Goal: Information Seeking & Learning: Learn about a topic

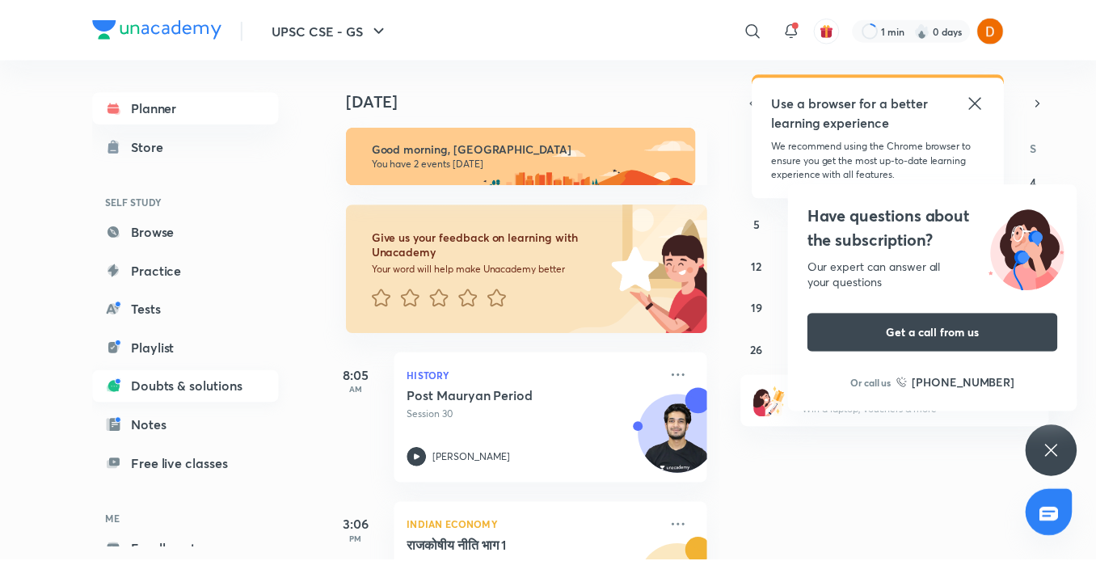
scroll to position [72, 0]
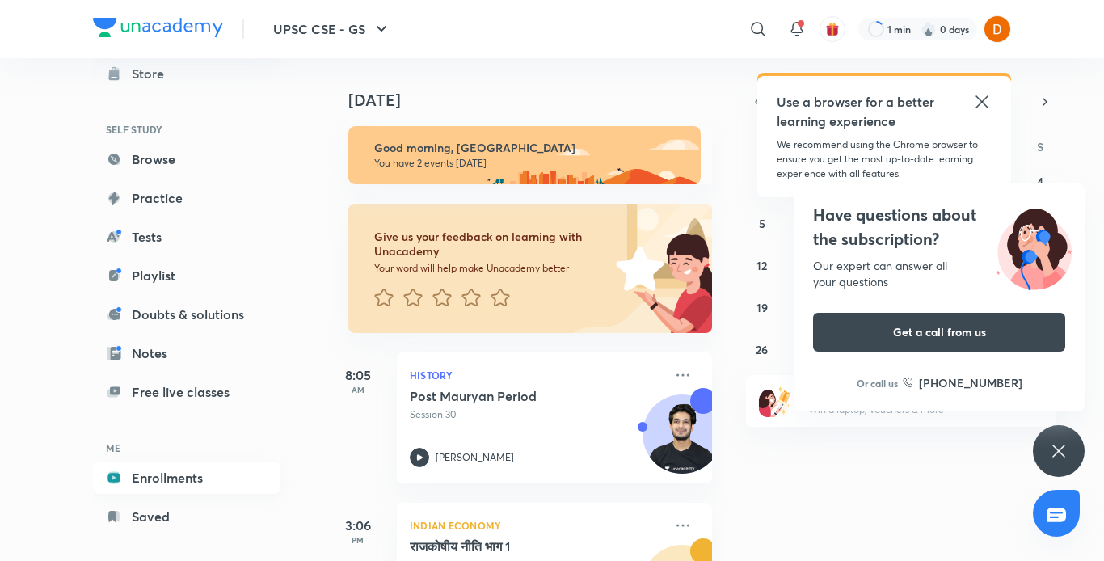
click at [153, 481] on link "Enrollments" at bounding box center [186, 477] width 187 height 32
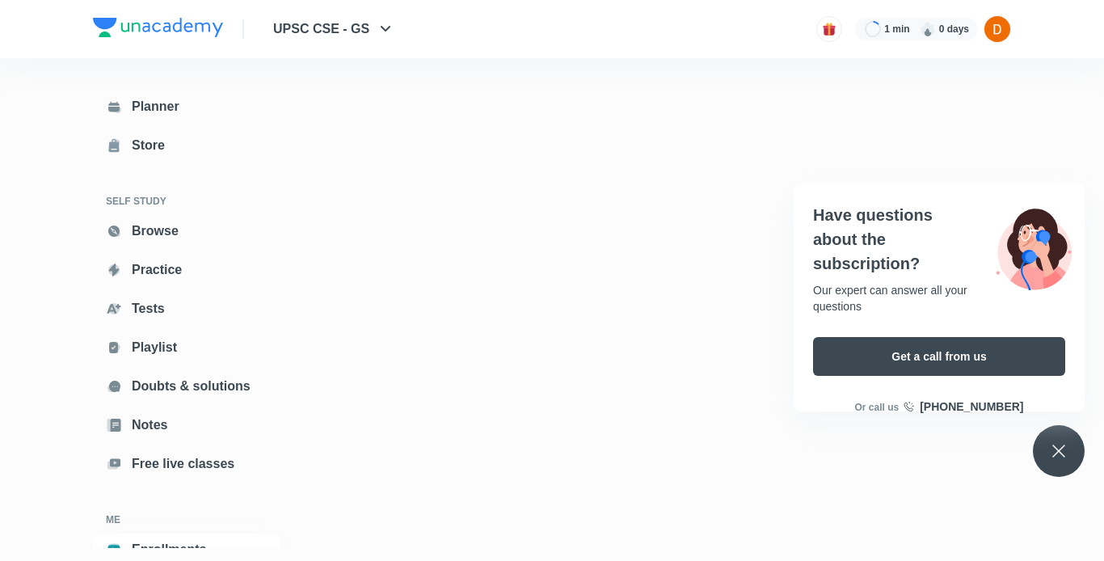
click at [608, 173] on div at bounding box center [668, 318] width 685 height 457
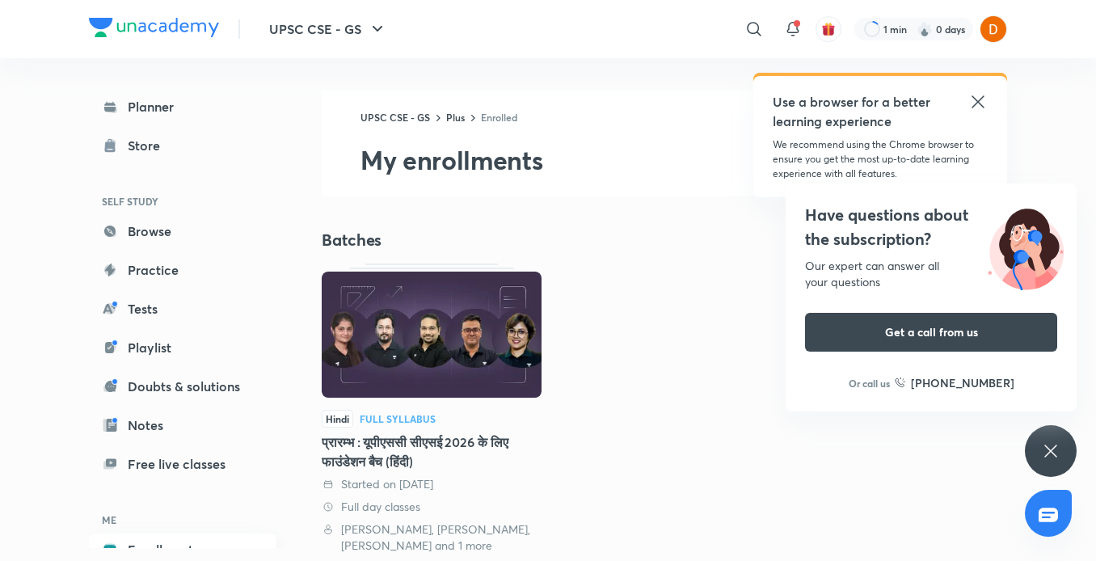
scroll to position [89, 0]
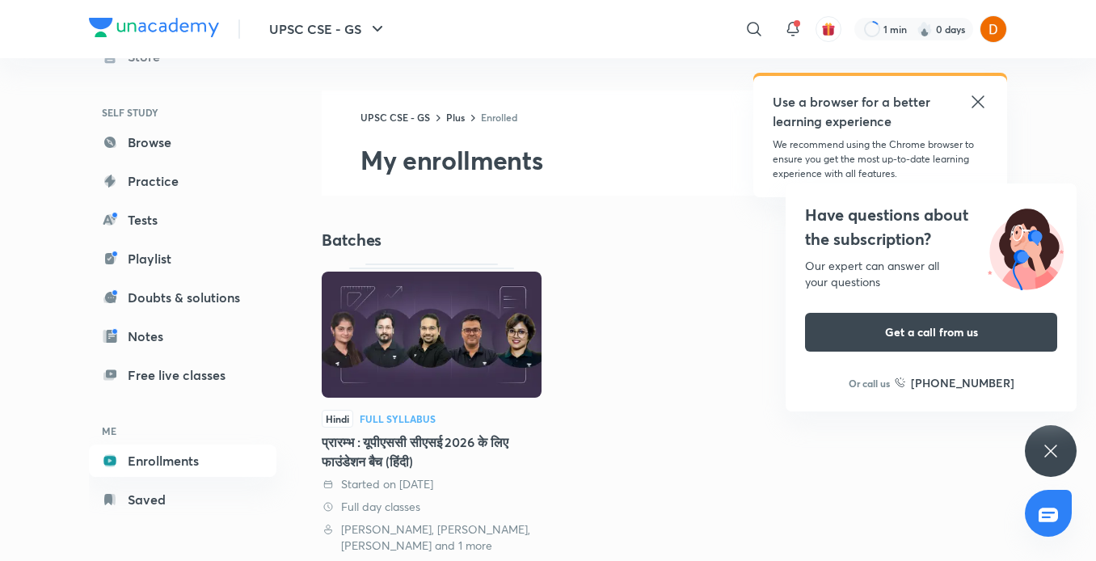
click at [464, 359] on img at bounding box center [432, 334] width 220 height 126
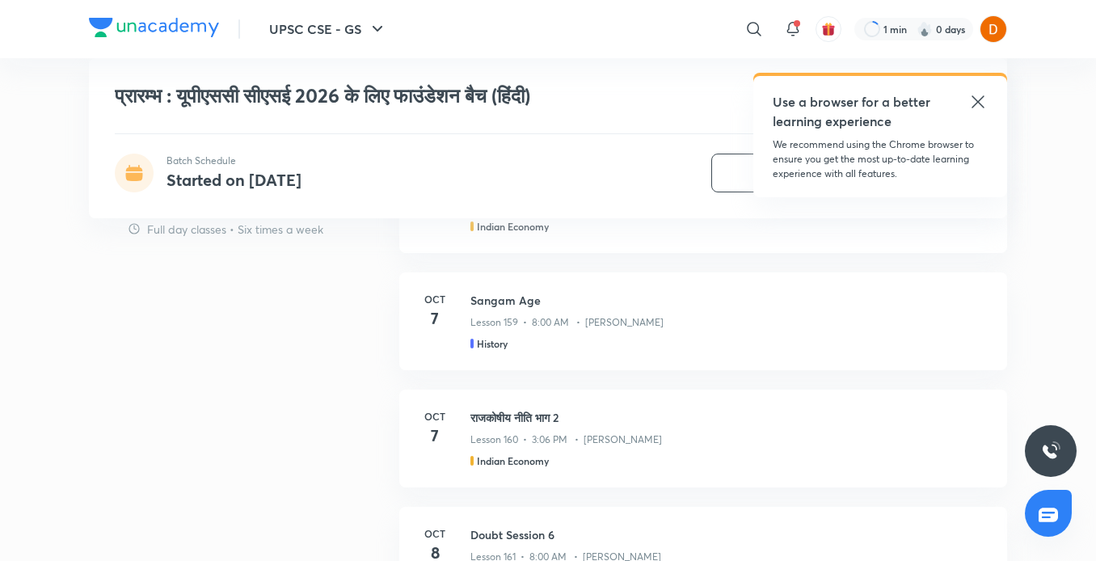
scroll to position [1081, 0]
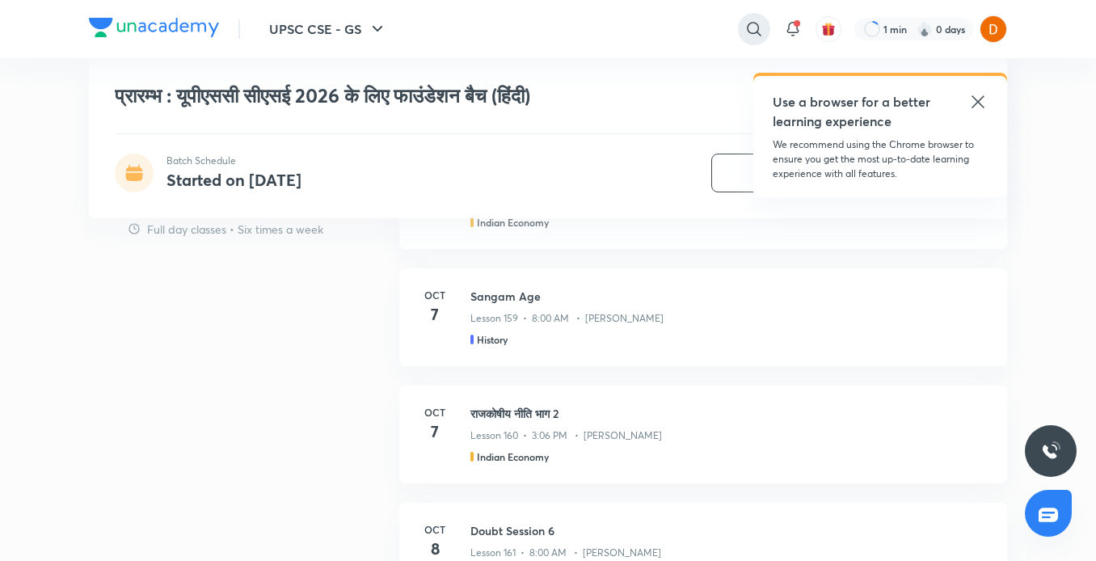
click at [748, 29] on icon at bounding box center [753, 28] width 19 height 19
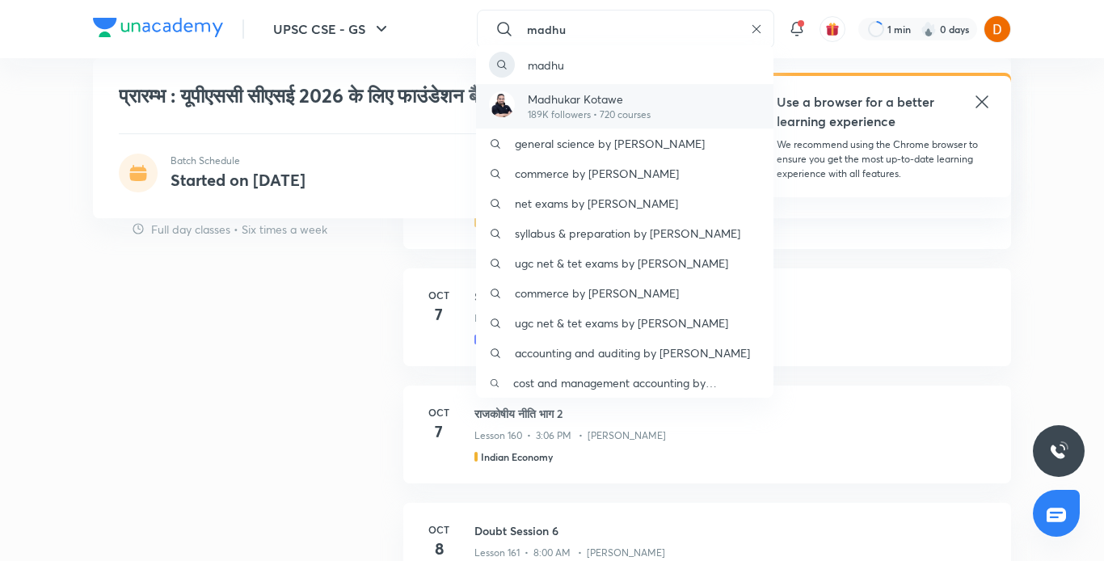
type input "madhu"
click at [573, 100] on p "Madhukar Kotawe" at bounding box center [589, 98] width 123 height 17
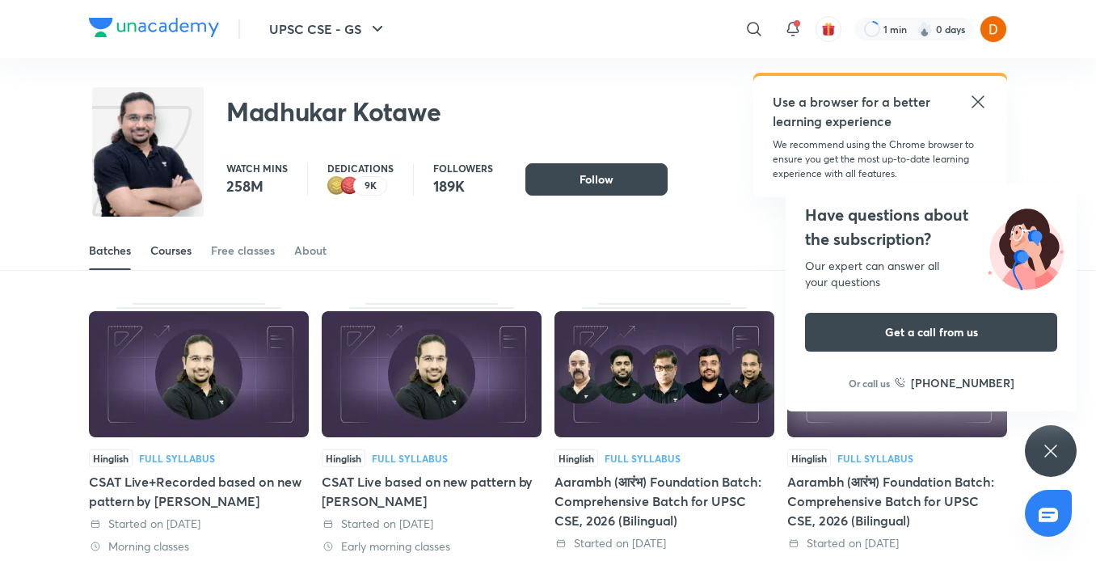
click at [158, 250] on div "Courses" at bounding box center [170, 250] width 41 height 16
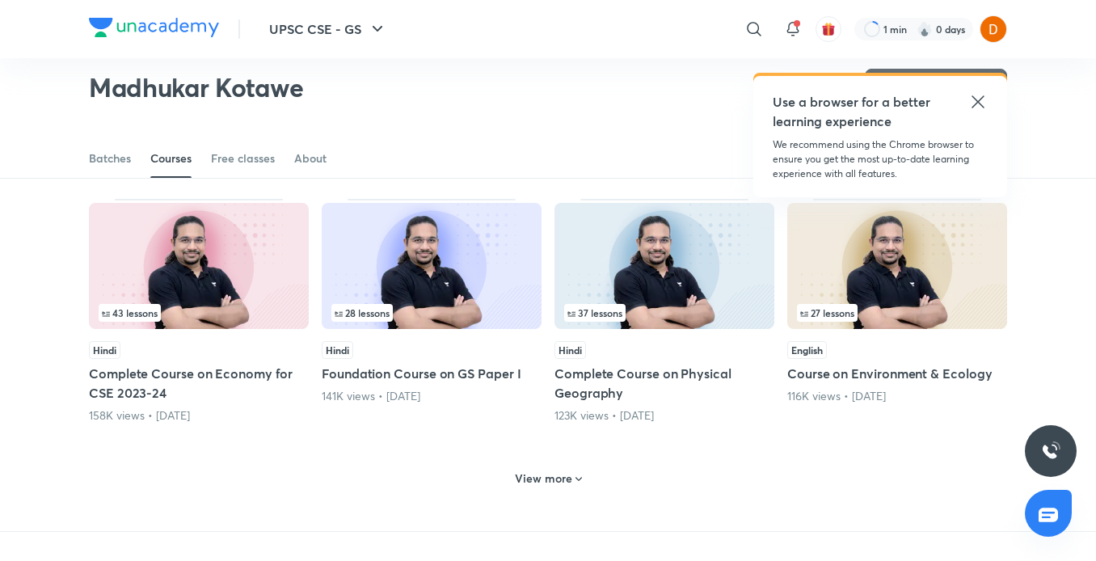
scroll to position [624, 0]
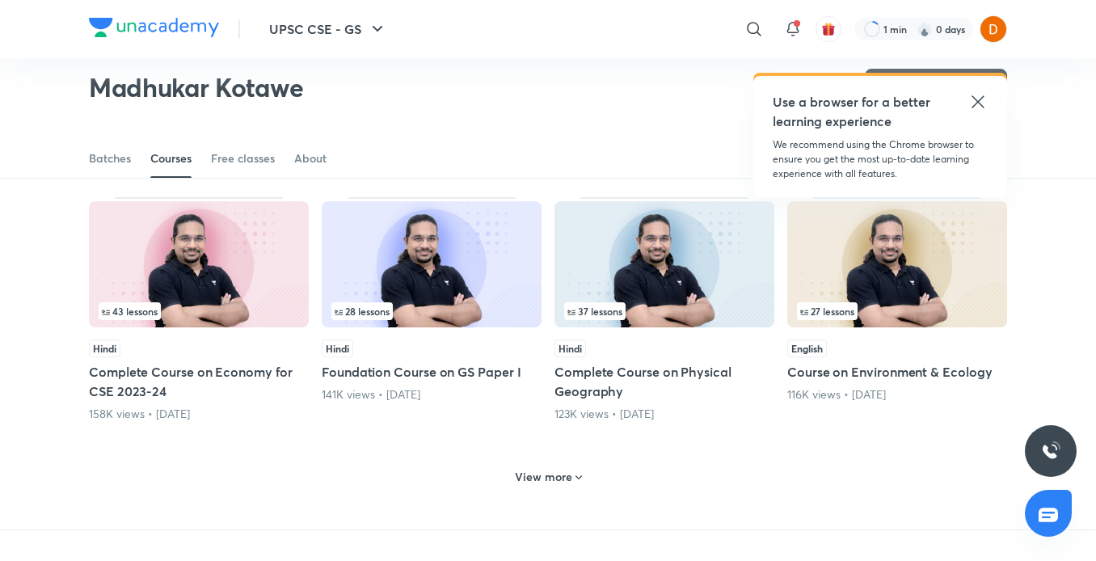
click at [545, 470] on h6 "View more" at bounding box center [543, 477] width 57 height 16
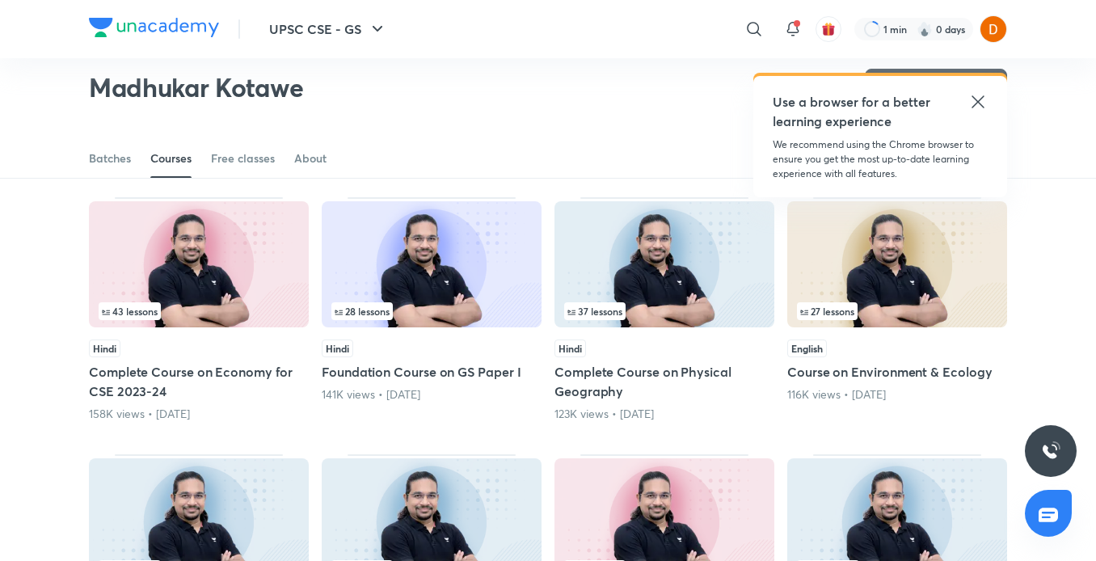
click at [607, 482] on img at bounding box center [664, 521] width 220 height 126
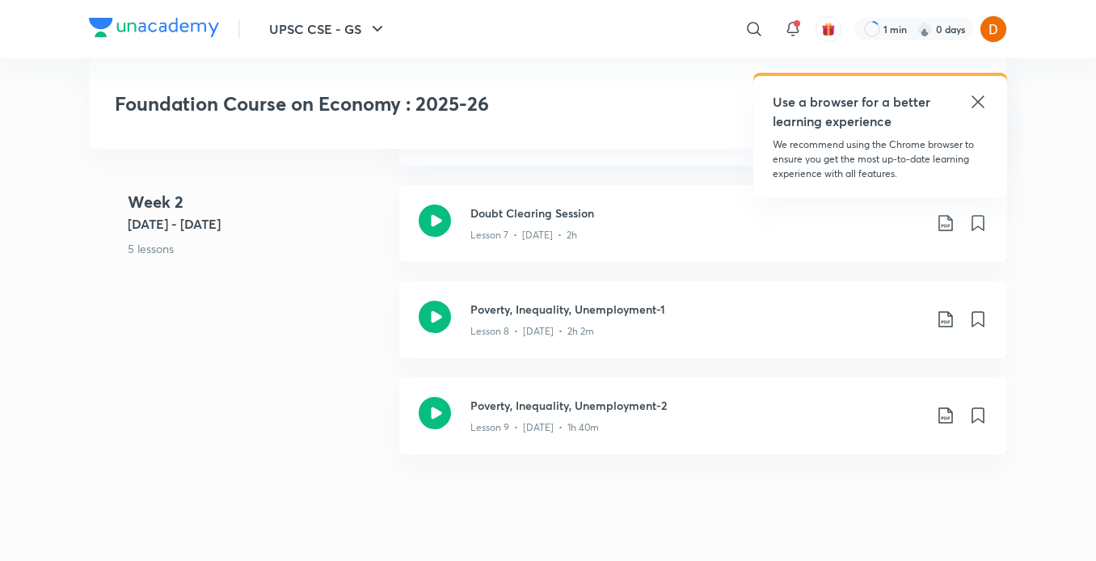
scroll to position [1592, 0]
click at [440, 415] on icon at bounding box center [435, 412] width 32 height 32
